Goal: Use online tool/utility: Utilize a website feature to perform a specific function

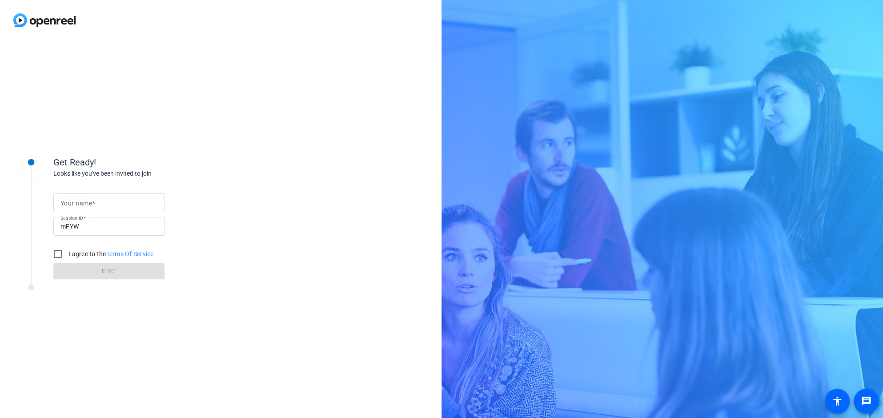
click at [116, 199] on input "Your name" at bounding box center [108, 202] width 97 height 11
type input "[PERSON_NAME]"
click at [61, 254] on input "I agree to the Terms Of Service" at bounding box center [58, 254] width 18 height 18
checkbox input "true"
click at [84, 272] on span at bounding box center [108, 270] width 111 height 21
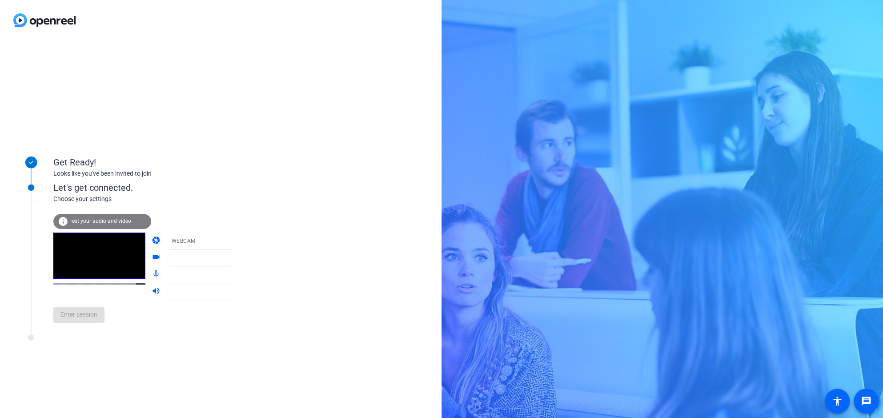
click at [235, 244] on icon at bounding box center [240, 241] width 11 height 11
click at [236, 220] on div at bounding box center [441, 209] width 883 height 418
click at [235, 255] on icon at bounding box center [240, 257] width 11 height 11
click at [238, 258] on icon at bounding box center [240, 258] width 4 height 2
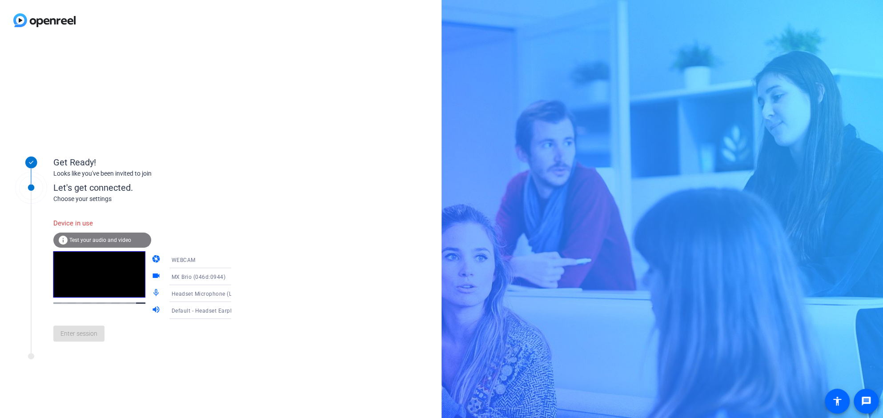
click at [214, 280] on div "MX Brio (046d:0944)" at bounding box center [204, 276] width 66 height 11
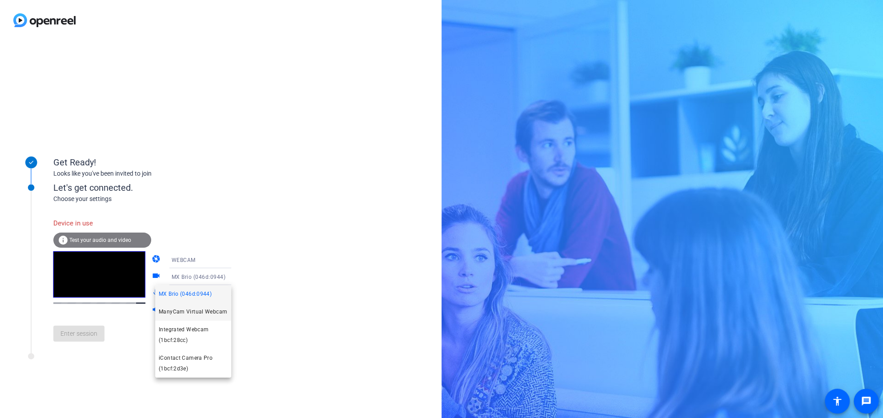
click at [204, 314] on span "ManyCam Virtual Webcam" at bounding box center [193, 311] width 68 height 11
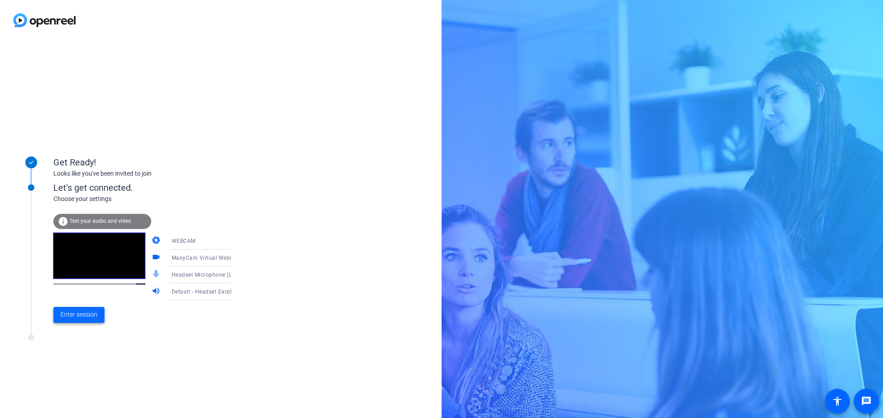
click at [91, 316] on span "Enter session" at bounding box center [78, 314] width 37 height 9
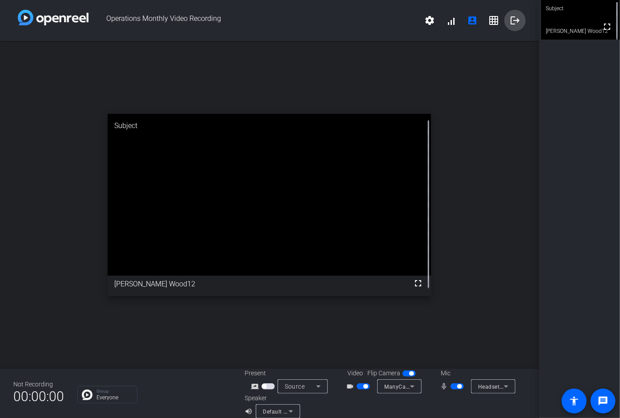
click at [514, 21] on mat-icon "logout" at bounding box center [514, 20] width 11 height 11
